Goal: Task Accomplishment & Management: Manage account settings

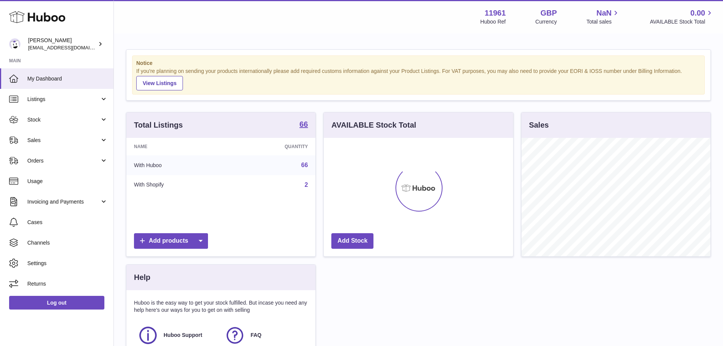
scroll to position [118, 189]
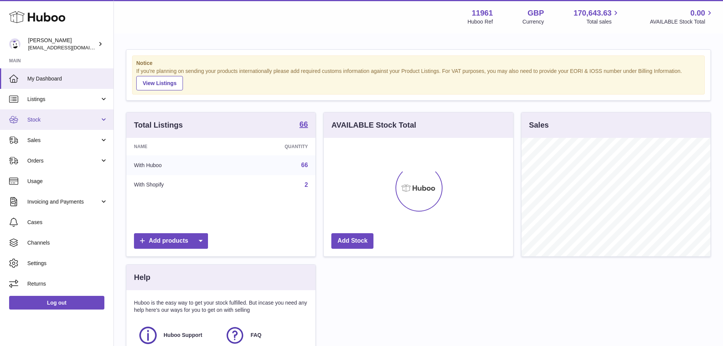
click at [58, 120] on span "Stock" at bounding box center [63, 119] width 72 height 7
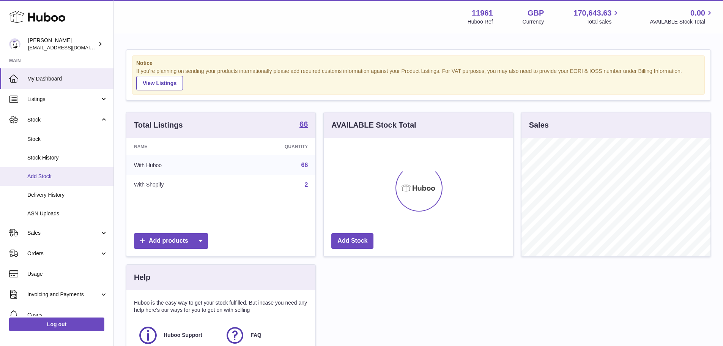
click at [57, 174] on span "Add Stock" at bounding box center [67, 176] width 80 height 7
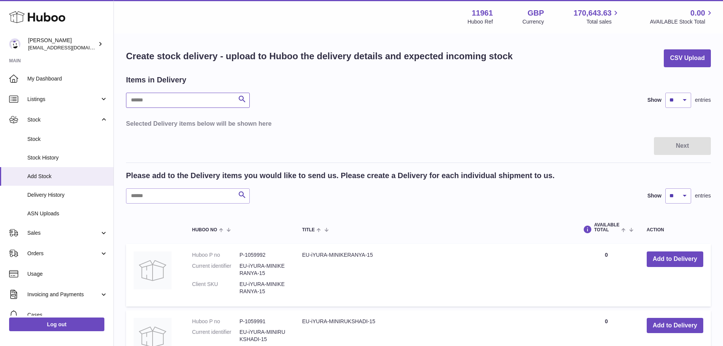
click at [214, 99] on input "text" at bounding box center [188, 100] width 124 height 15
click at [177, 199] on input "text" at bounding box center [188, 195] width 124 height 15
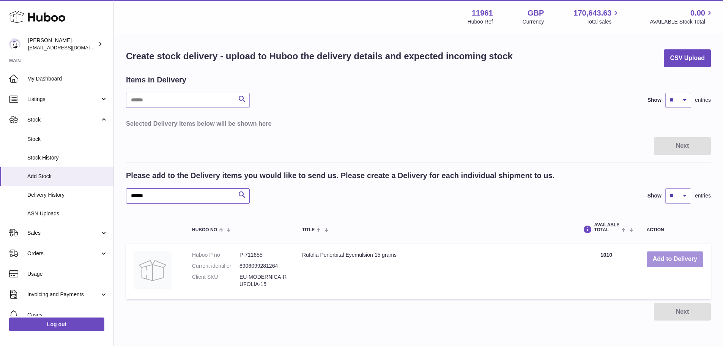
type input "******"
click at [672, 259] on button "Add to Delivery" at bounding box center [675, 259] width 57 height 16
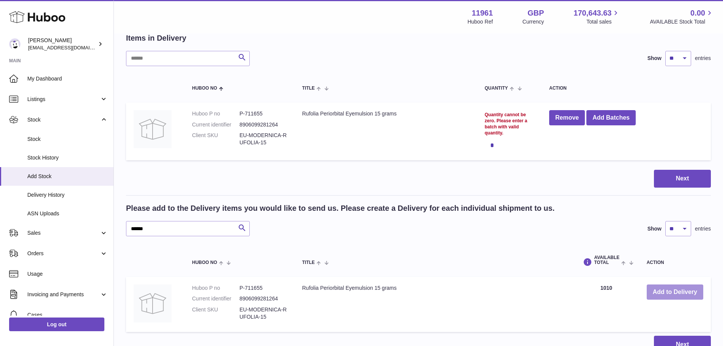
scroll to position [33, 0]
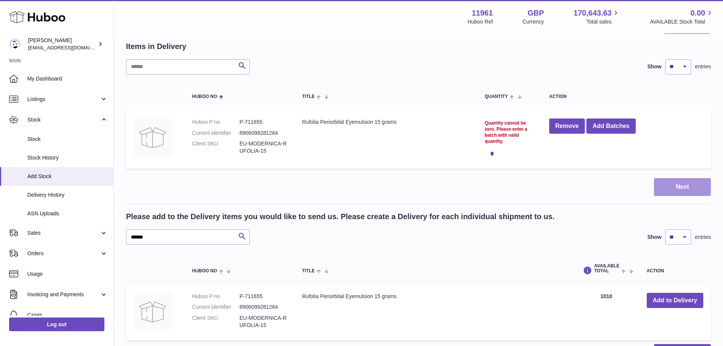
click at [685, 191] on button "Next" at bounding box center [682, 187] width 57 height 18
click at [495, 155] on div "*" at bounding box center [509, 153] width 49 height 15
click at [500, 136] on div "Quantity cannot be zero. Please enter a batch with valid quantity." at bounding box center [509, 132] width 49 height 25
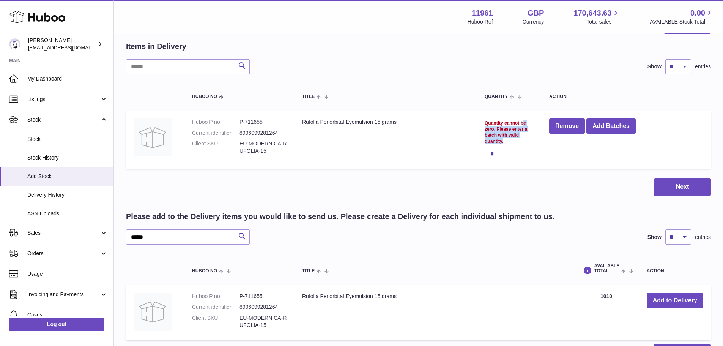
click at [500, 136] on div "Quantity cannot be zero. Please enter a batch with valid quantity." at bounding box center [509, 132] width 49 height 25
click at [506, 121] on div "Quantity cannot be zero. Please enter a batch with valid quantity." at bounding box center [509, 132] width 49 height 25
click at [457, 129] on td "Rufolia Periorbital Eyemulsion 15 grams" at bounding box center [386, 140] width 183 height 58
click at [611, 125] on button "Add Batches" at bounding box center [610, 126] width 49 height 16
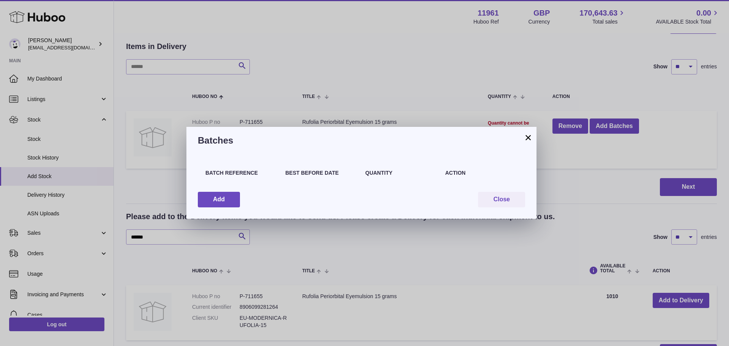
click at [531, 138] on button "×" at bounding box center [527, 137] width 9 height 9
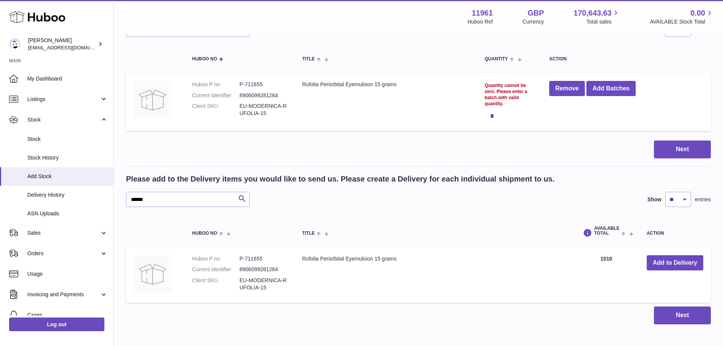
scroll to position [0, 0]
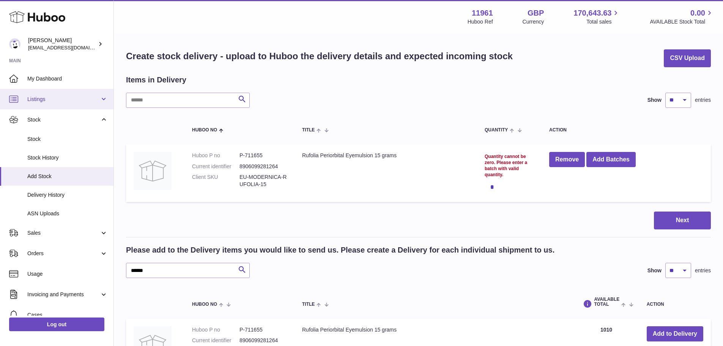
drag, startPoint x: 53, startPoint y: 98, endPoint x: 54, endPoint y: 108, distance: 10.7
click at [53, 98] on span "Listings" at bounding box center [63, 99] width 72 height 7
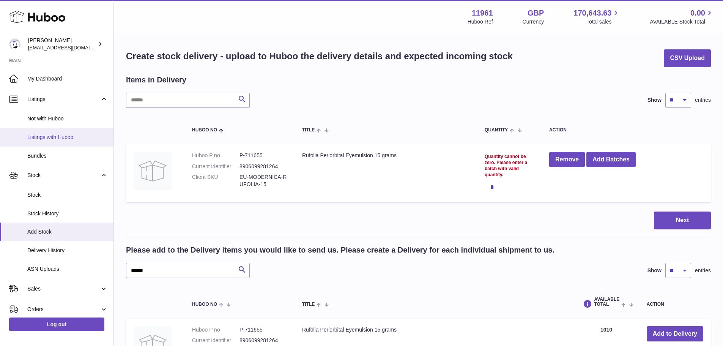
click at [63, 137] on span "Listings with Huboo" at bounding box center [67, 137] width 80 height 7
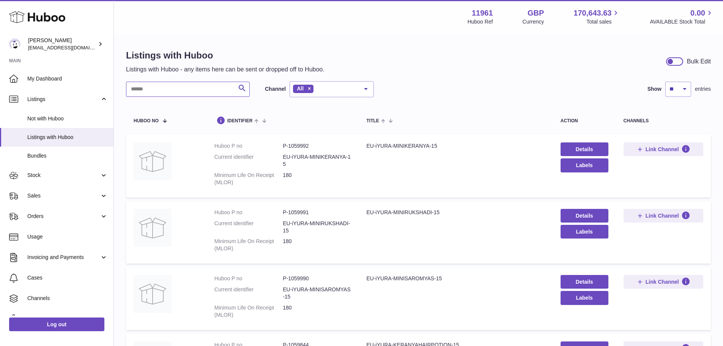
click at [194, 94] on input "text" at bounding box center [188, 89] width 124 height 15
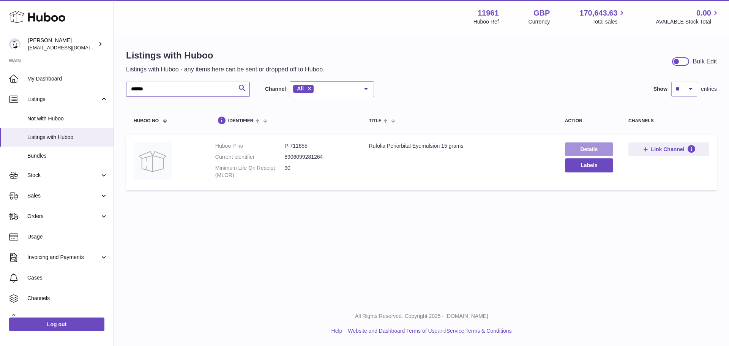
type input "******"
click at [583, 148] on link "Details" at bounding box center [589, 149] width 48 height 14
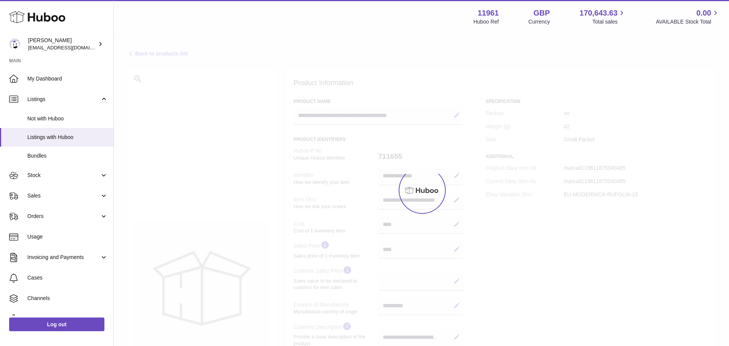
select select "***"
select select "****"
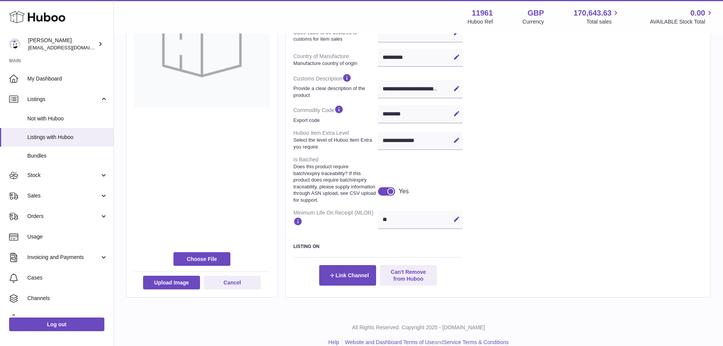
scroll to position [266, 0]
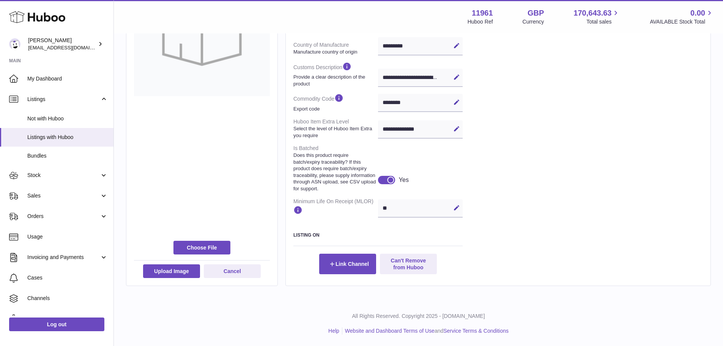
click at [387, 180] on div at bounding box center [386, 180] width 17 height 8
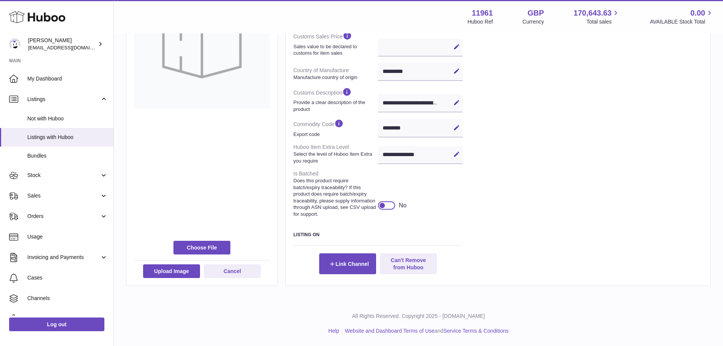
click at [386, 205] on div at bounding box center [386, 205] width 17 height 8
